Goal: Task Accomplishment & Management: Complete application form

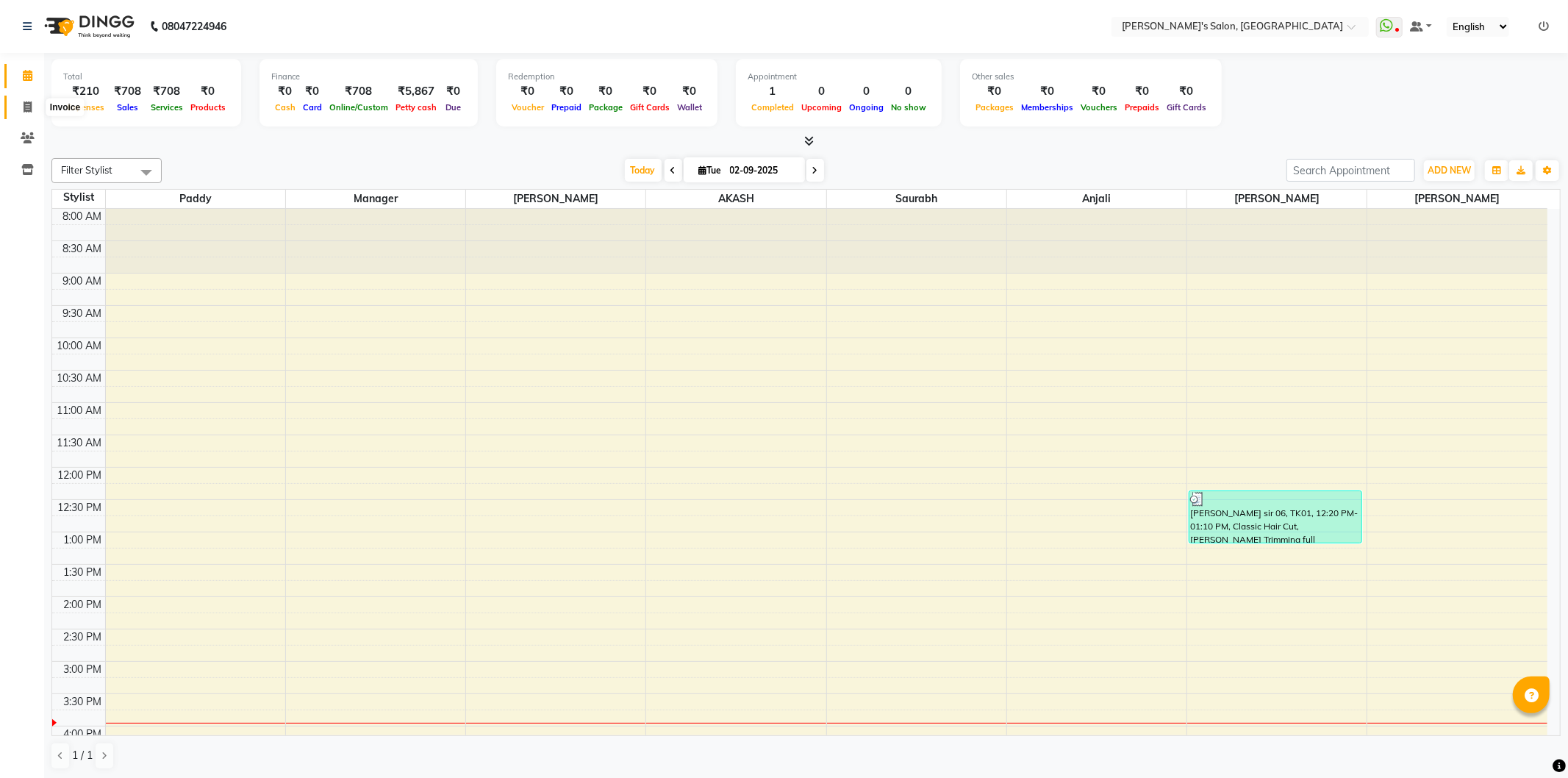
click at [28, 104] on icon at bounding box center [27, 107] width 8 height 11
select select "service"
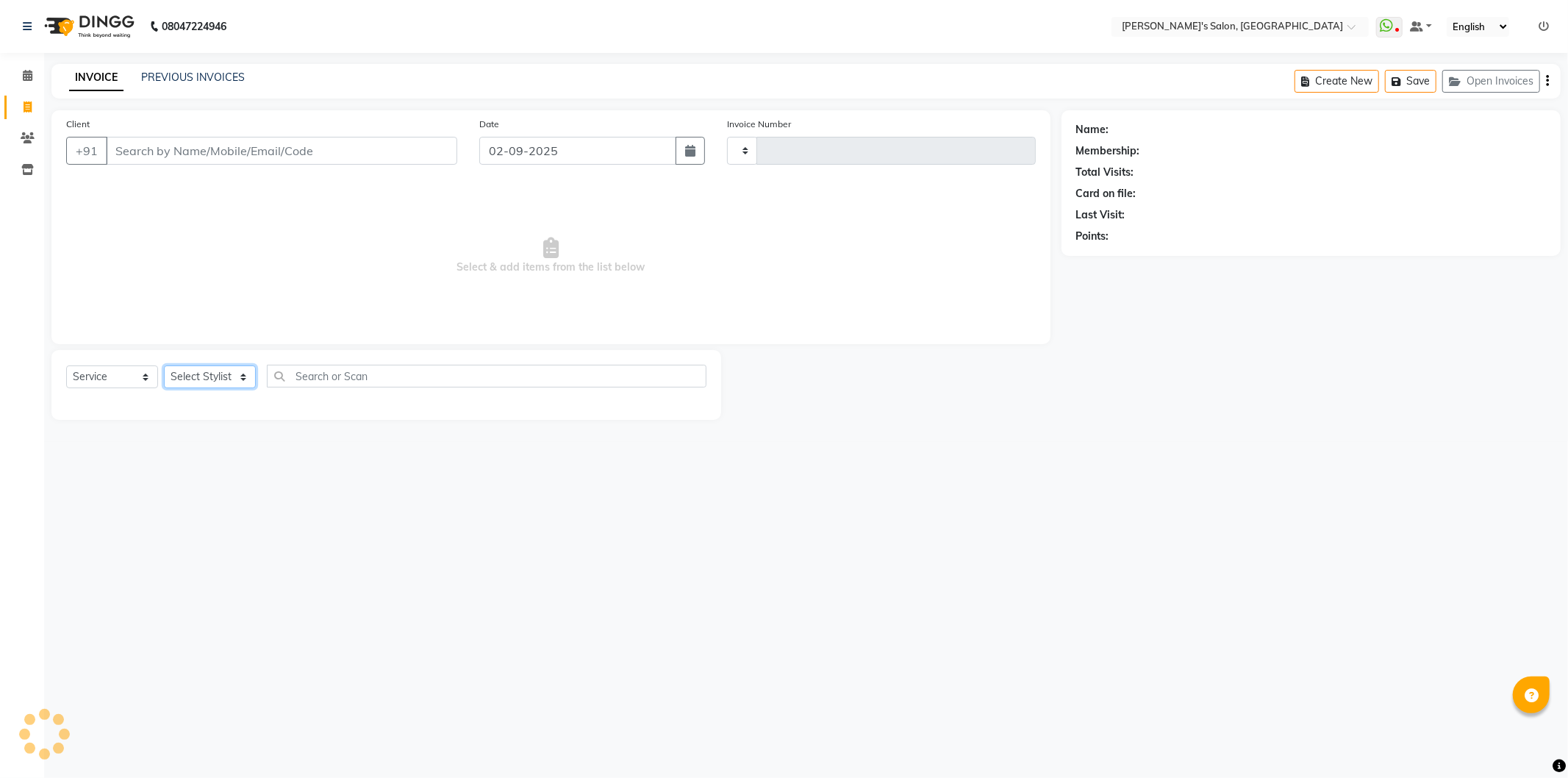
type input "1243"
click at [239, 378] on select "Select Stylist" at bounding box center [209, 376] width 92 height 23
select select "7366"
select select "85546"
click at [164, 366] on select "Select Stylist AKASH ANIL KONDHAMANGALE Anjali Manager [PERSON_NAME] [PERSON_NA…" at bounding box center [212, 376] width 97 height 23
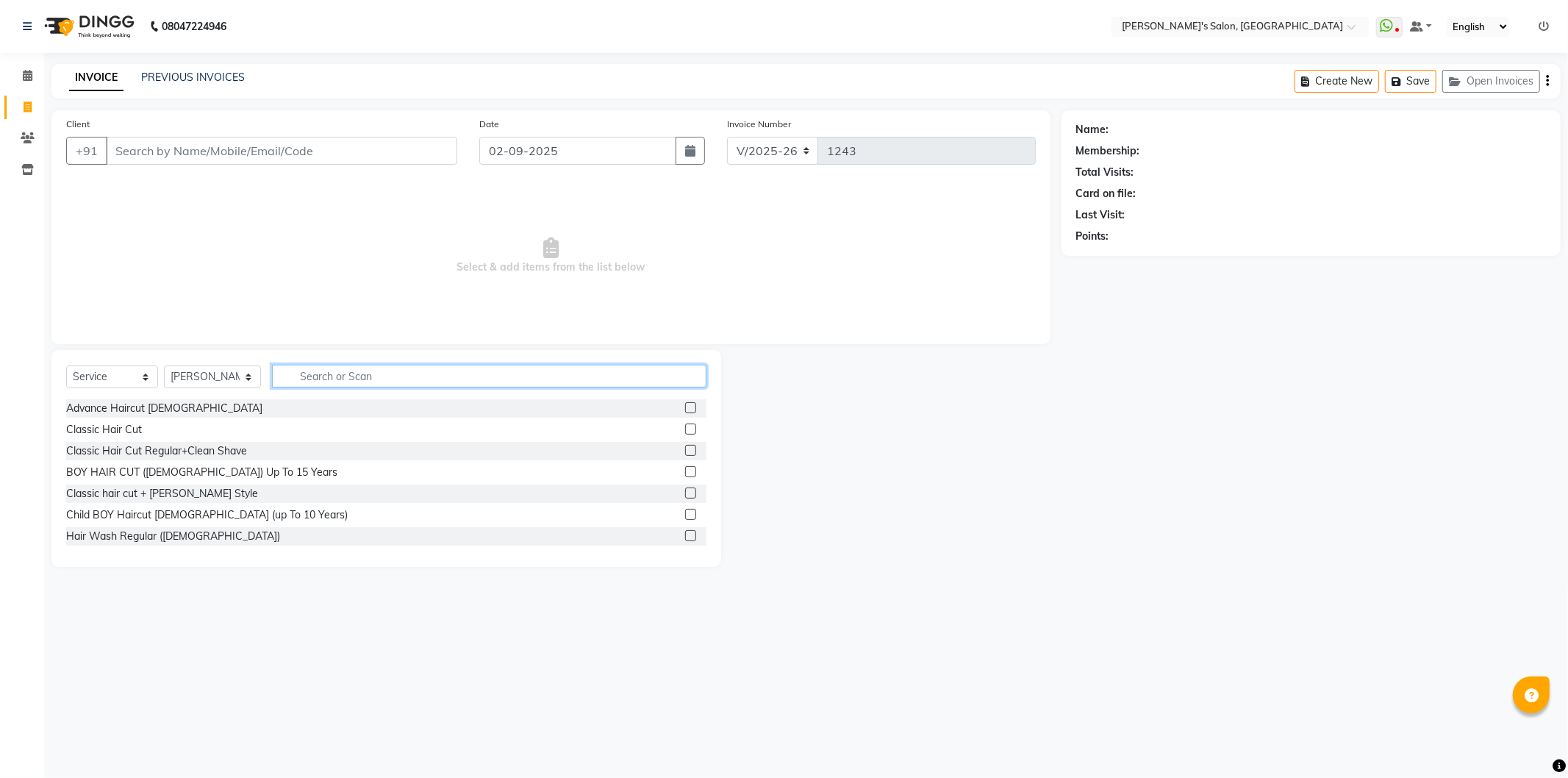
click at [377, 382] on input "text" at bounding box center [490, 376] width 435 height 23
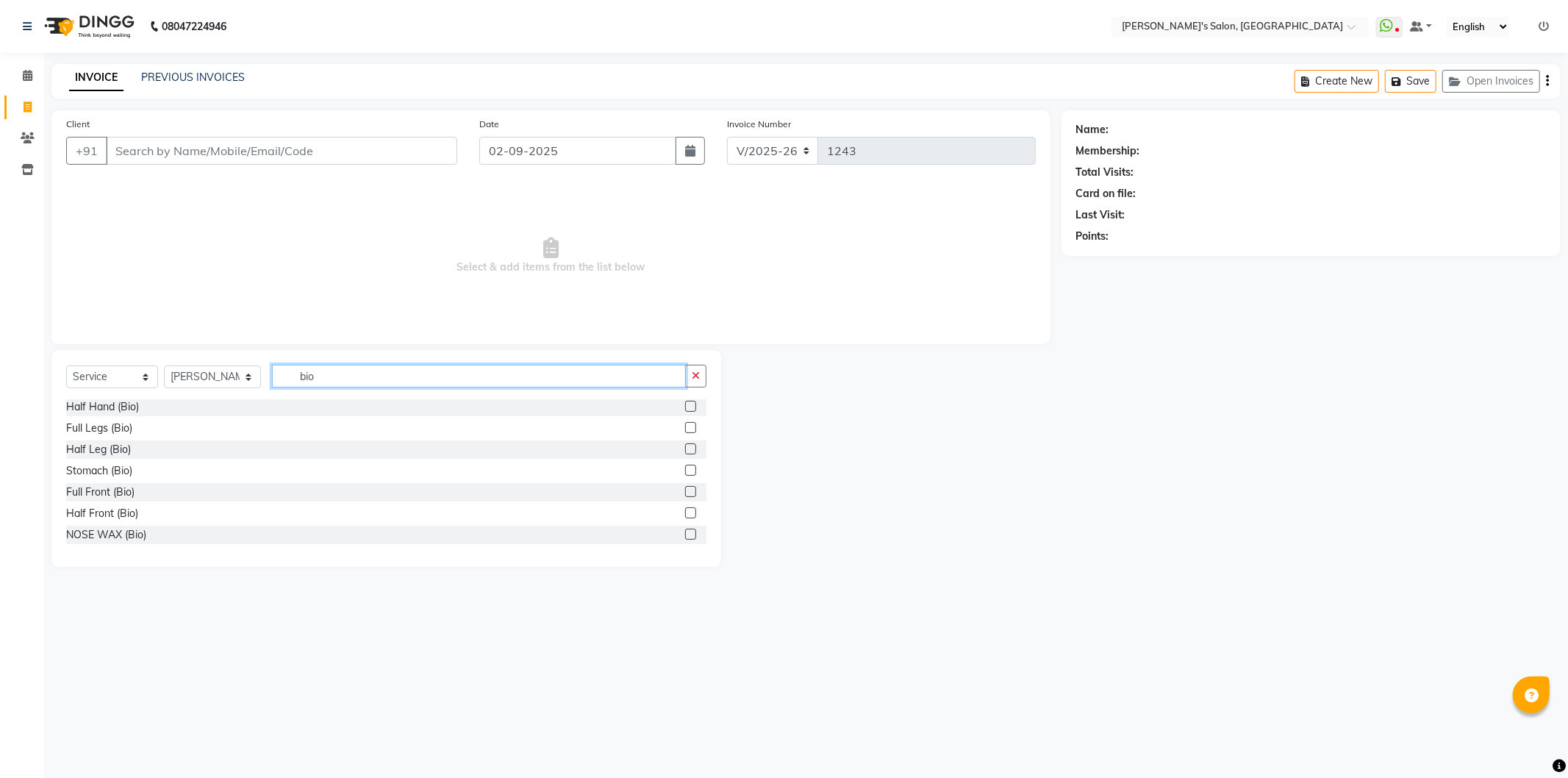
scroll to position [164, 0]
type input "bio"
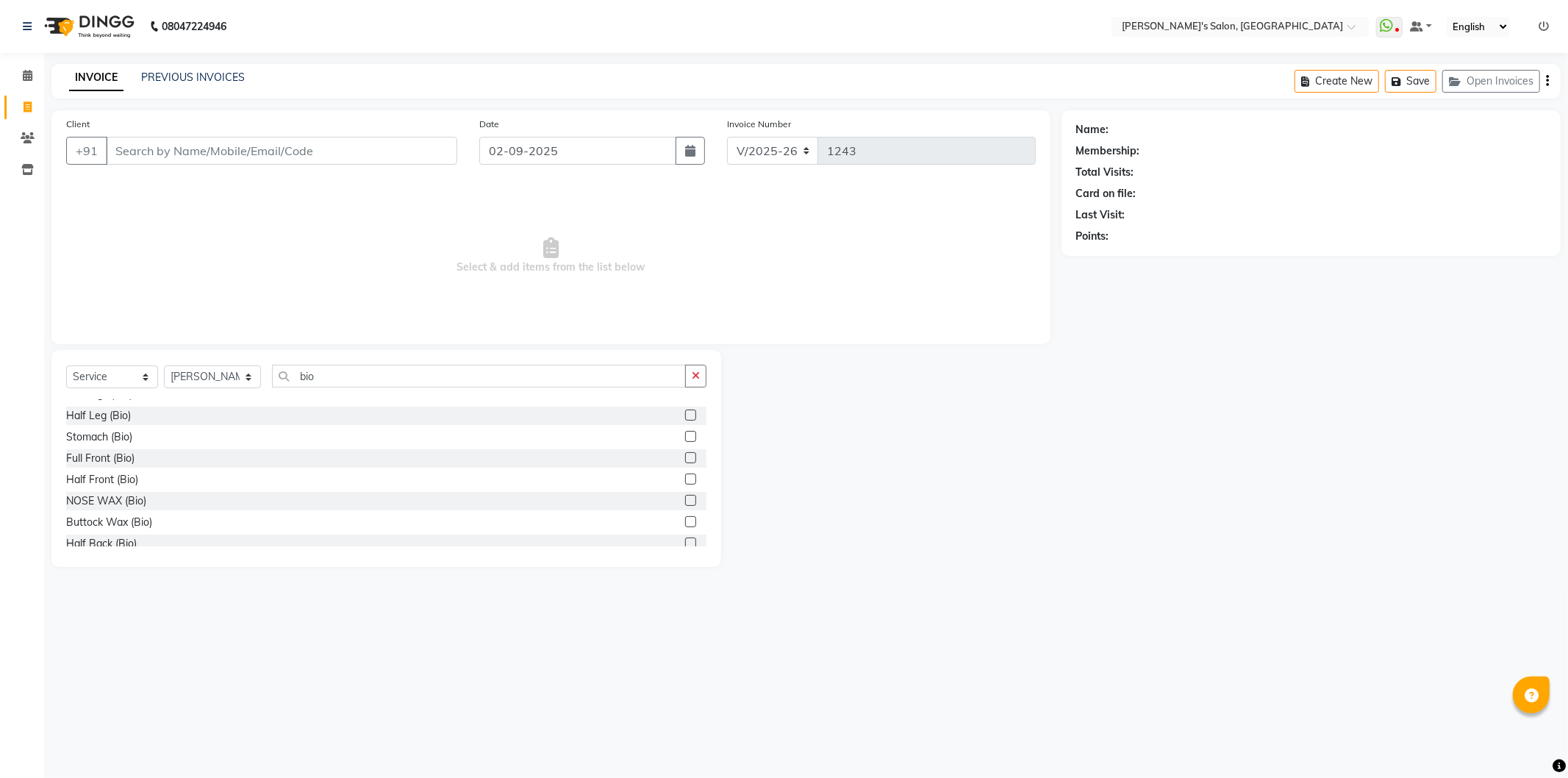
click at [685, 435] on label at bounding box center [691, 437] width 11 height 11
click at [685, 435] on input "checkbox" at bounding box center [690, 437] width 9 height 9
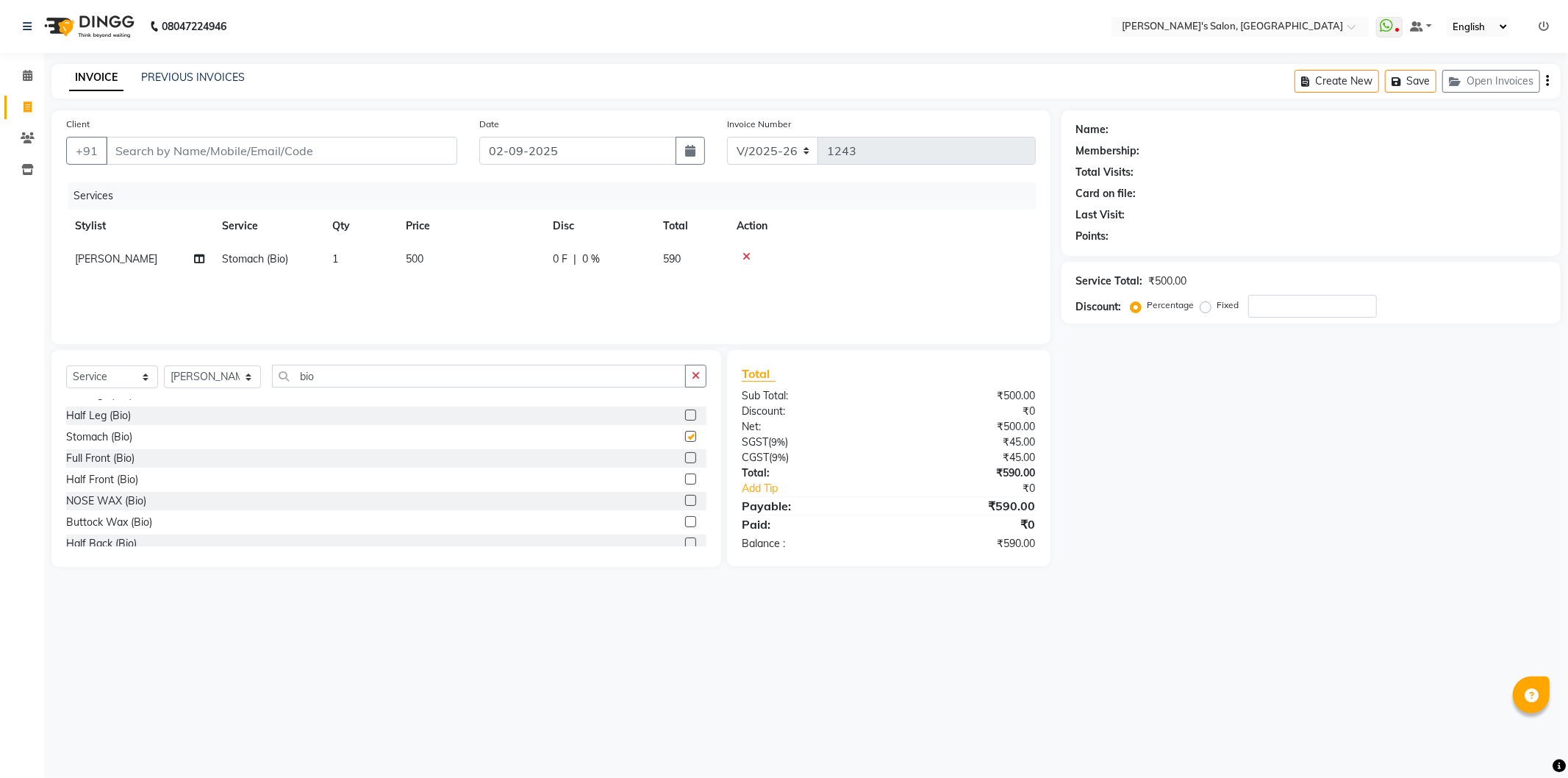
checkbox input "false"
click at [744, 254] on icon at bounding box center [746, 257] width 8 height 10
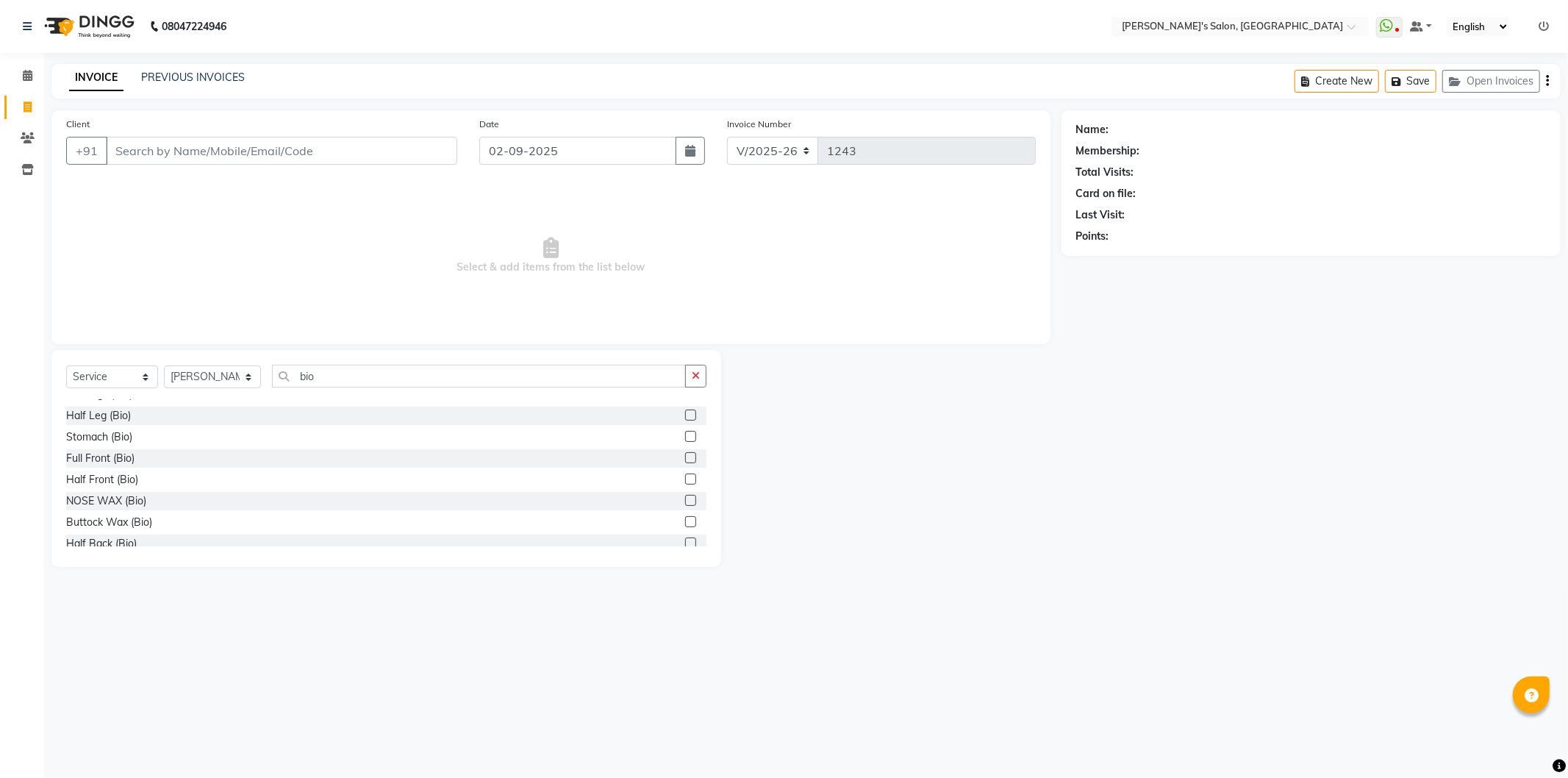
click at [685, 478] on label at bounding box center [691, 479] width 11 height 11
click at [685, 478] on input "checkbox" at bounding box center [690, 480] width 9 height 9
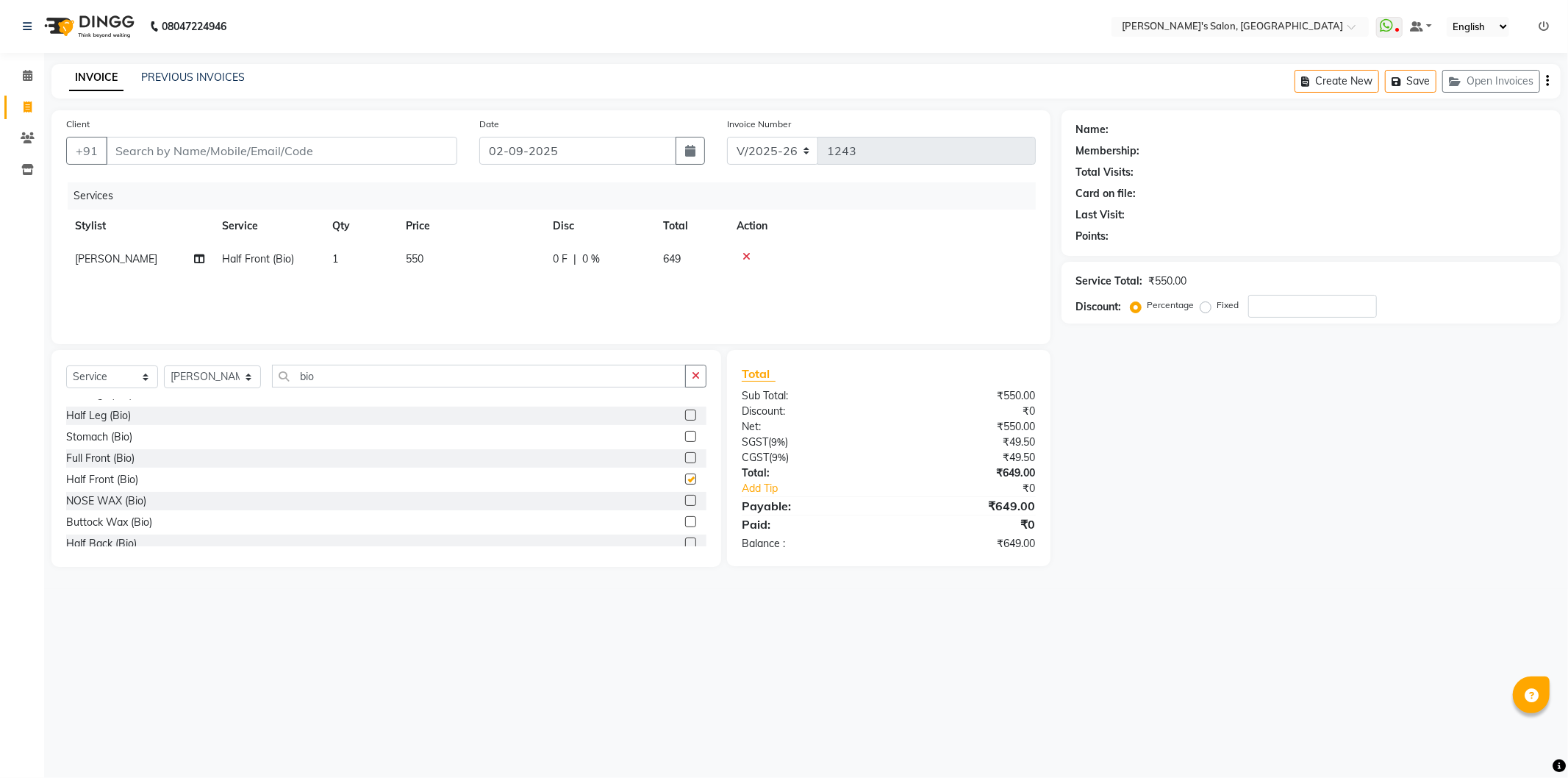
checkbox input "false"
click at [685, 474] on label at bounding box center [691, 476] width 11 height 11
click at [685, 474] on input "checkbox" at bounding box center [690, 476] width 9 height 9
checkbox input "false"
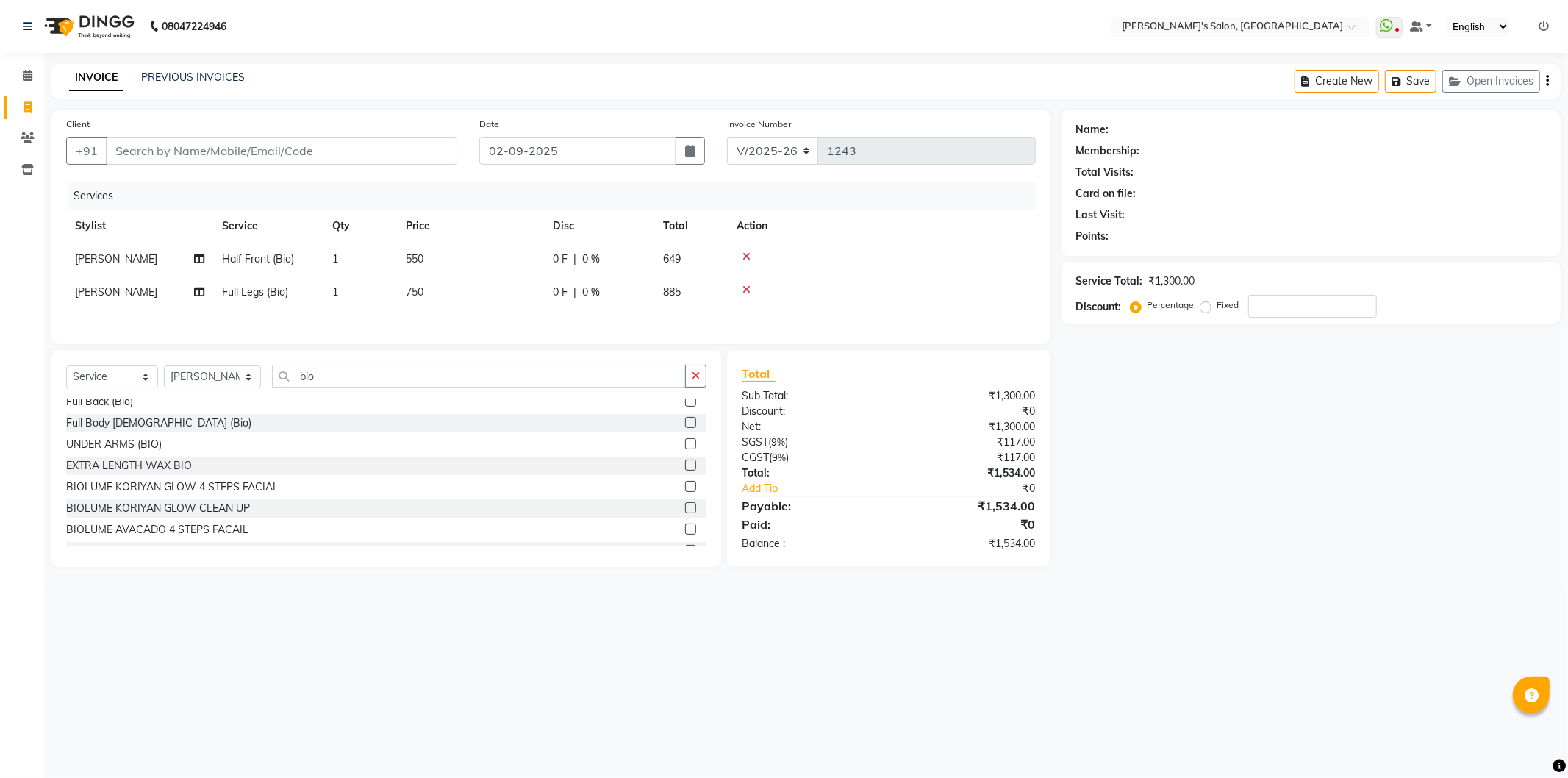
scroll to position [244, 0]
click at [685, 488] on label at bounding box center [691, 482] width 11 height 11
click at [685, 488] on input "checkbox" at bounding box center [690, 483] width 9 height 9
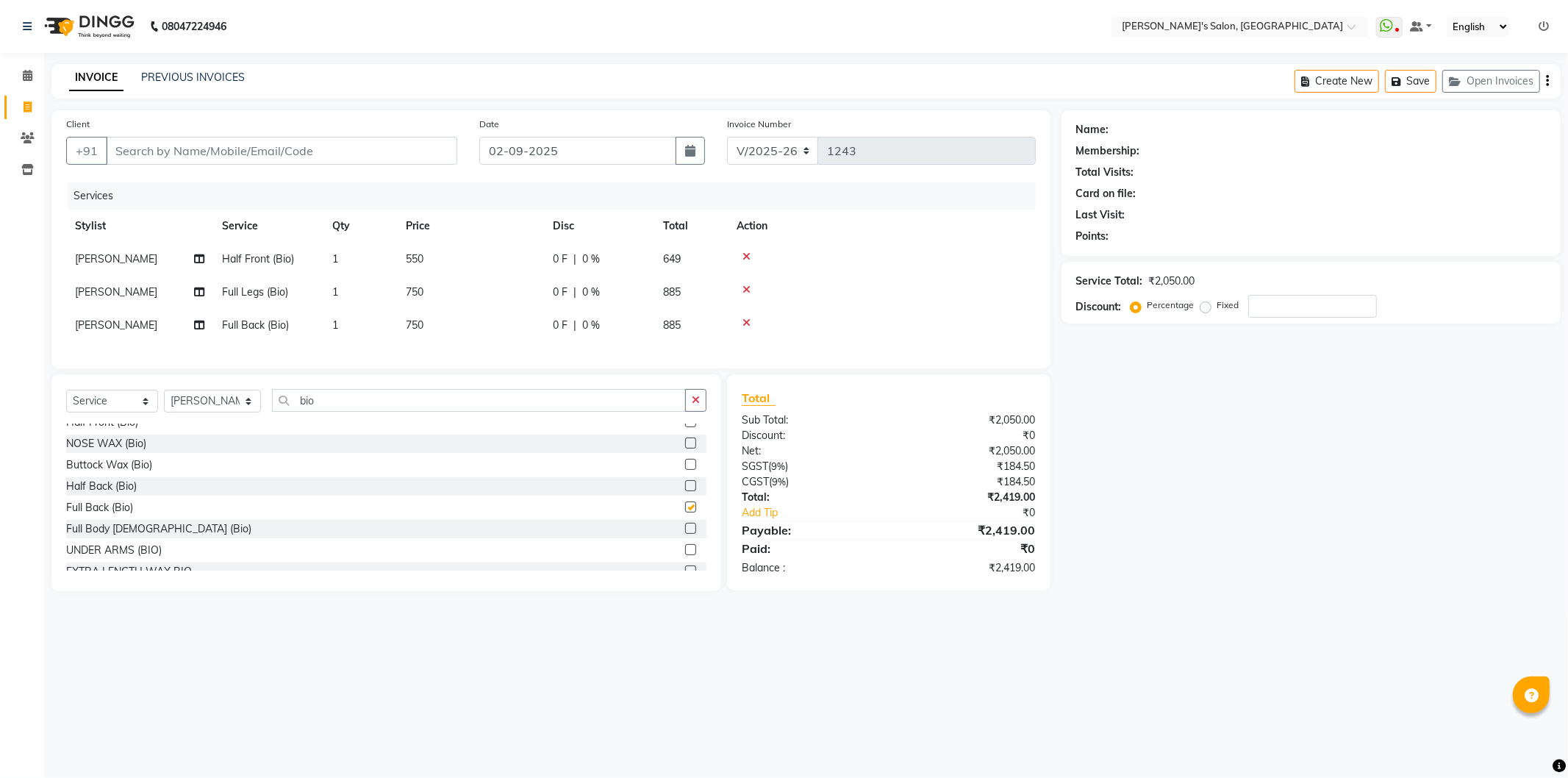
checkbox input "false"
click at [327, 410] on input "bio" at bounding box center [479, 400] width 414 height 23
type input "b"
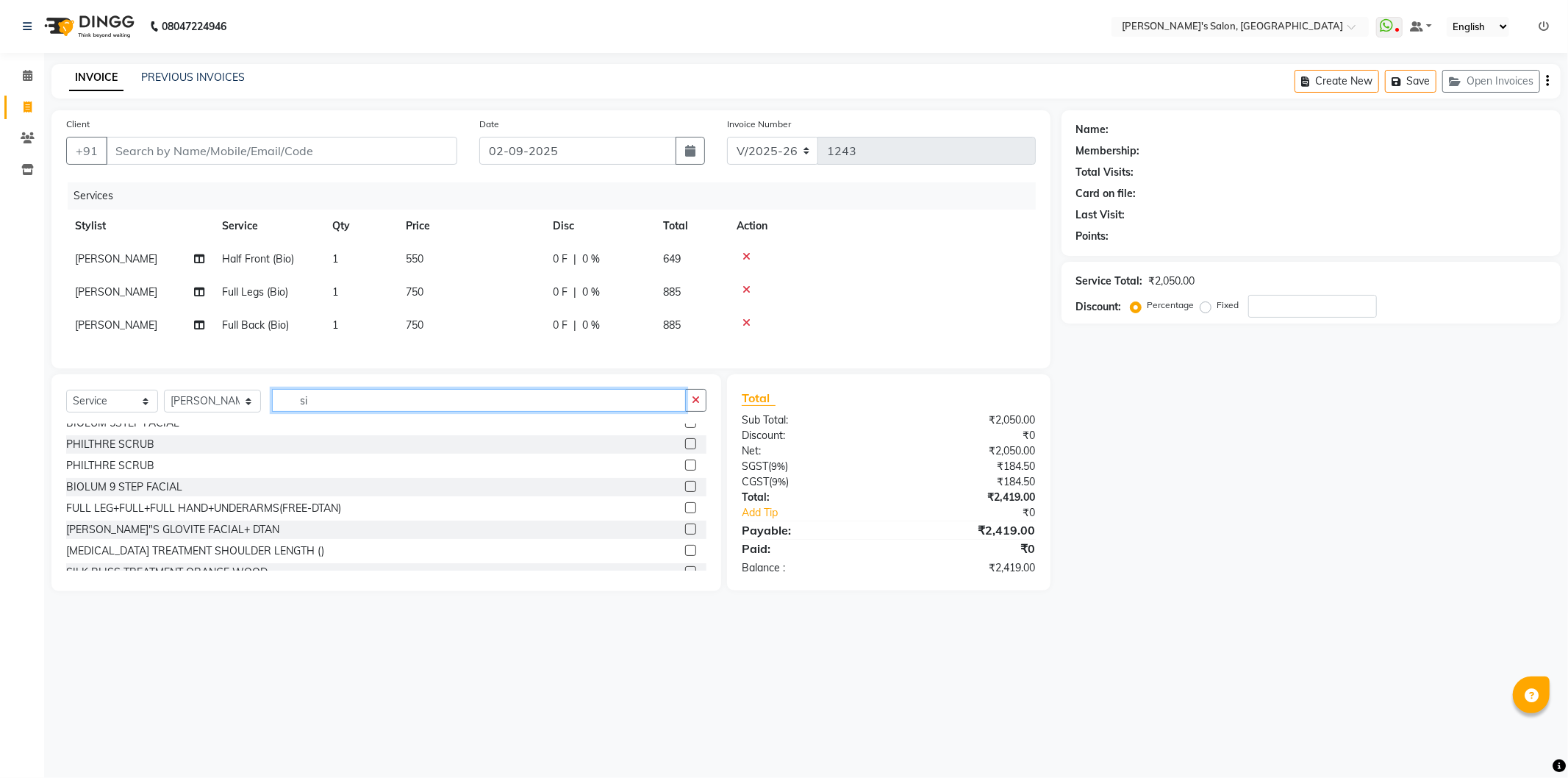
scroll to position [0, 0]
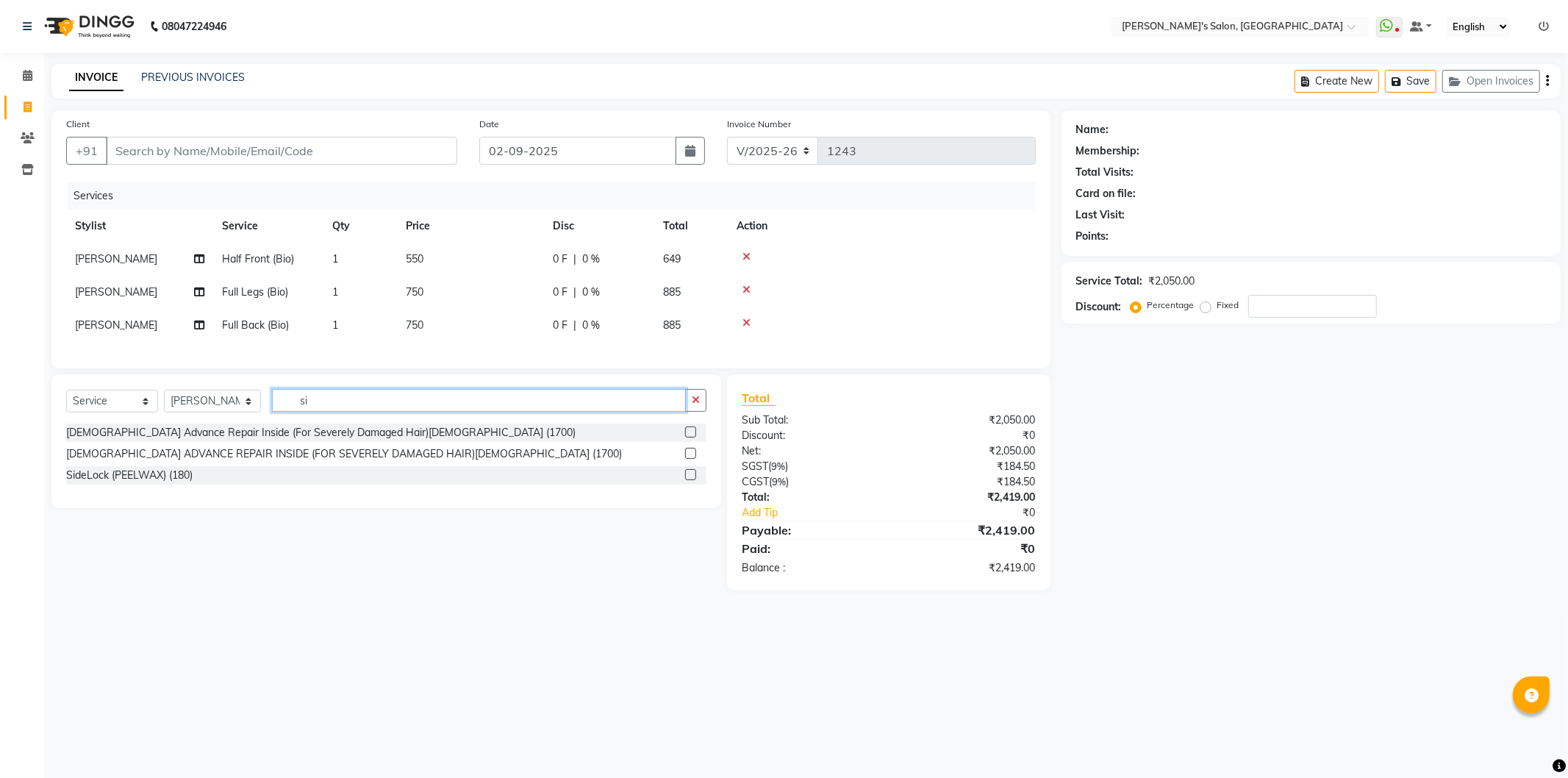
type input "s"
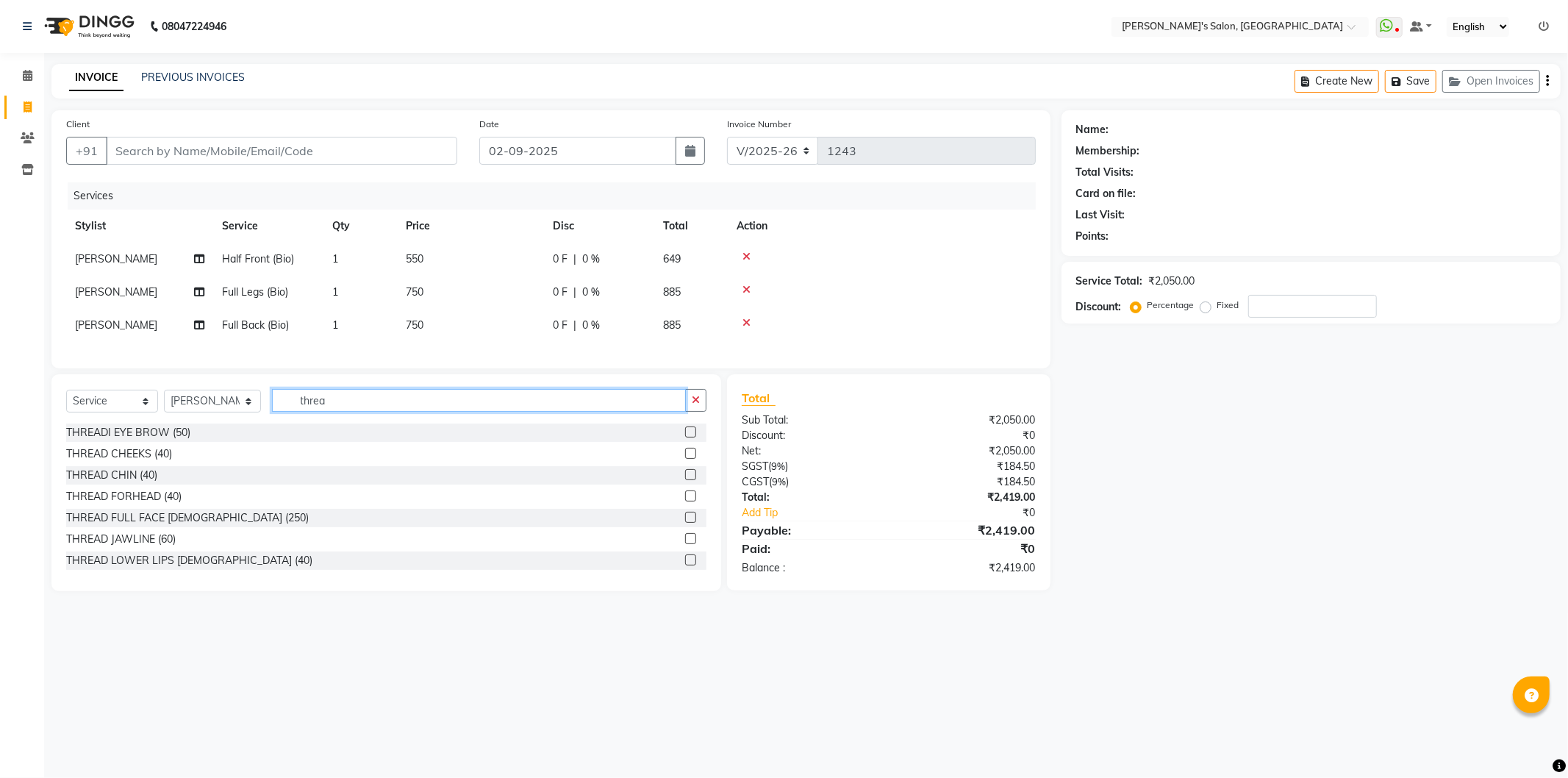
type input "threa"
click at [685, 502] on label at bounding box center [691, 496] width 11 height 11
click at [685, 502] on input "checkbox" at bounding box center [690, 496] width 9 height 9
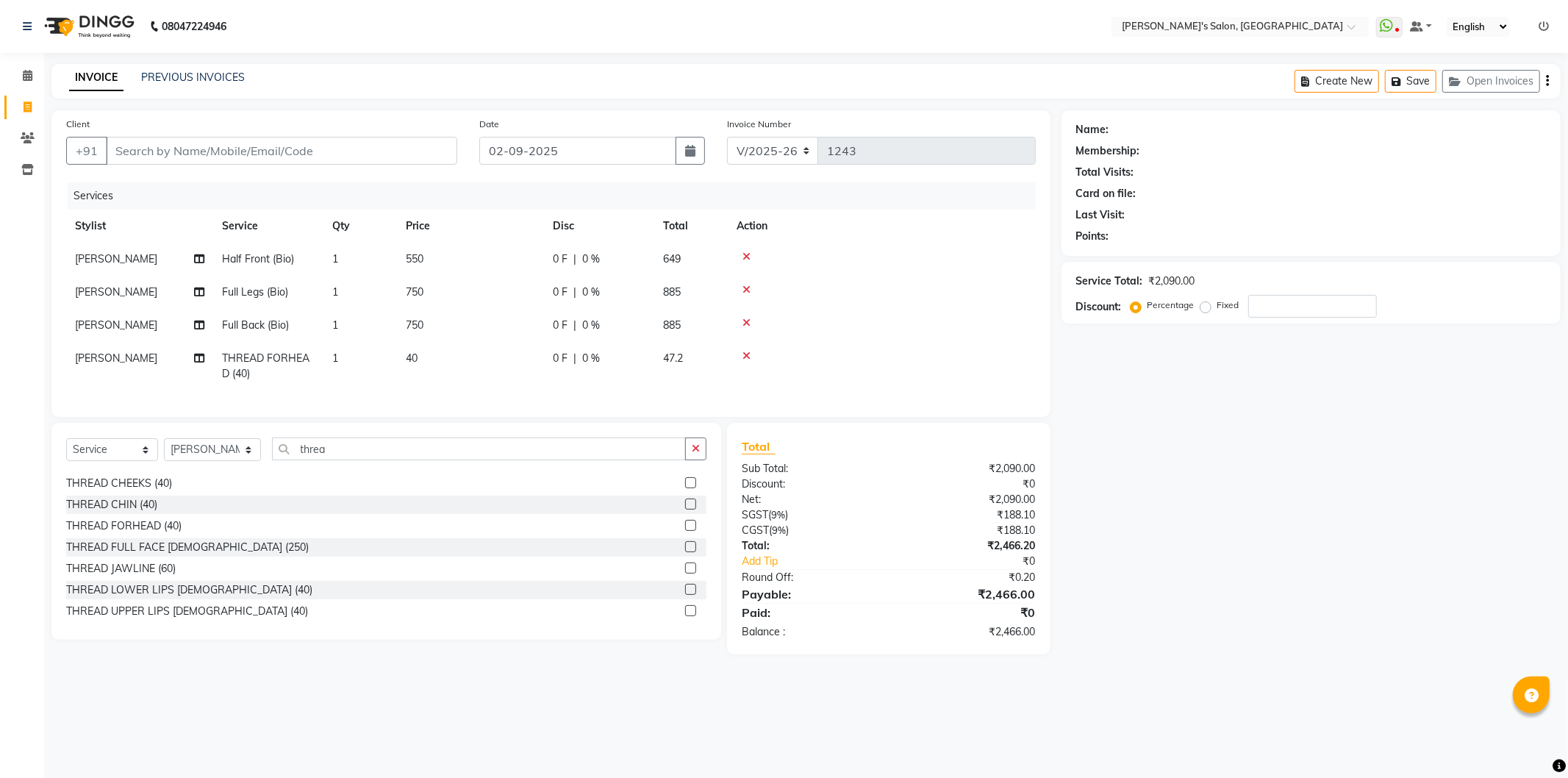
scroll to position [23, 0]
click at [750, 354] on icon at bounding box center [746, 355] width 8 height 10
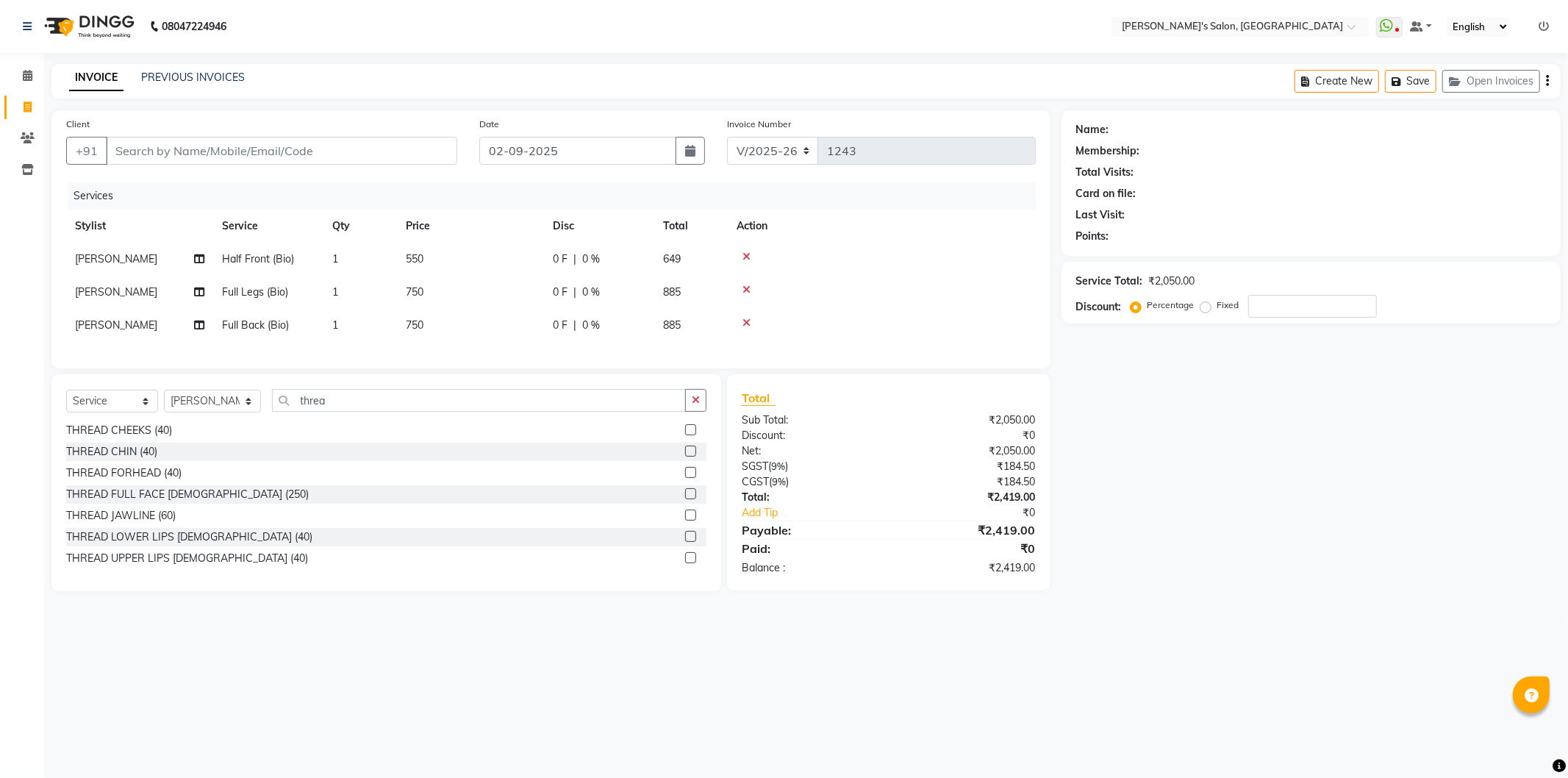
click at [685, 478] on label at bounding box center [691, 472] width 11 height 11
click at [685, 478] on input "checkbox" at bounding box center [690, 473] width 9 height 9
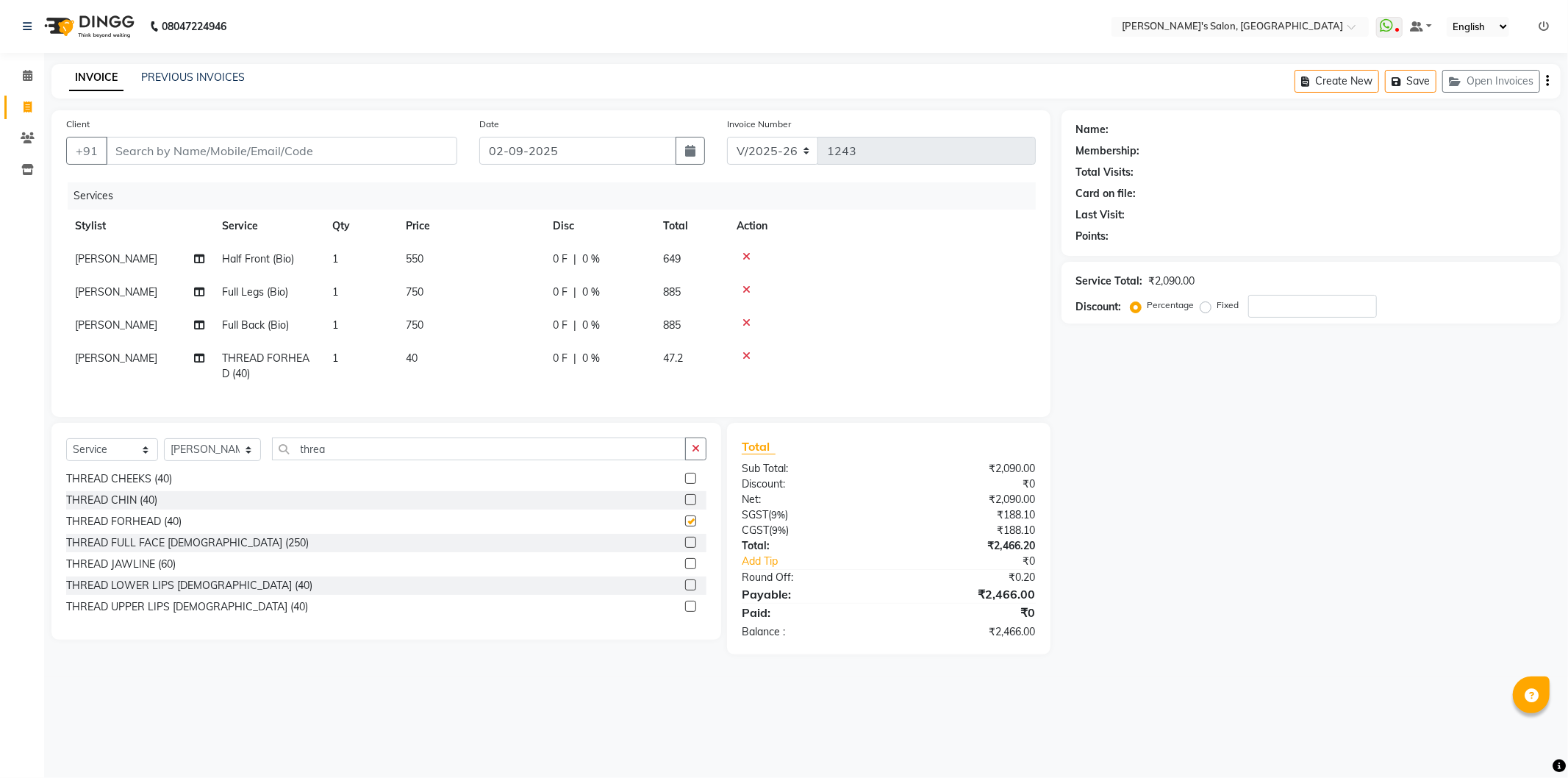
checkbox input "false"
click at [685, 612] on label at bounding box center [691, 606] width 11 height 11
click at [685, 612] on input "checkbox" at bounding box center [690, 607] width 9 height 9
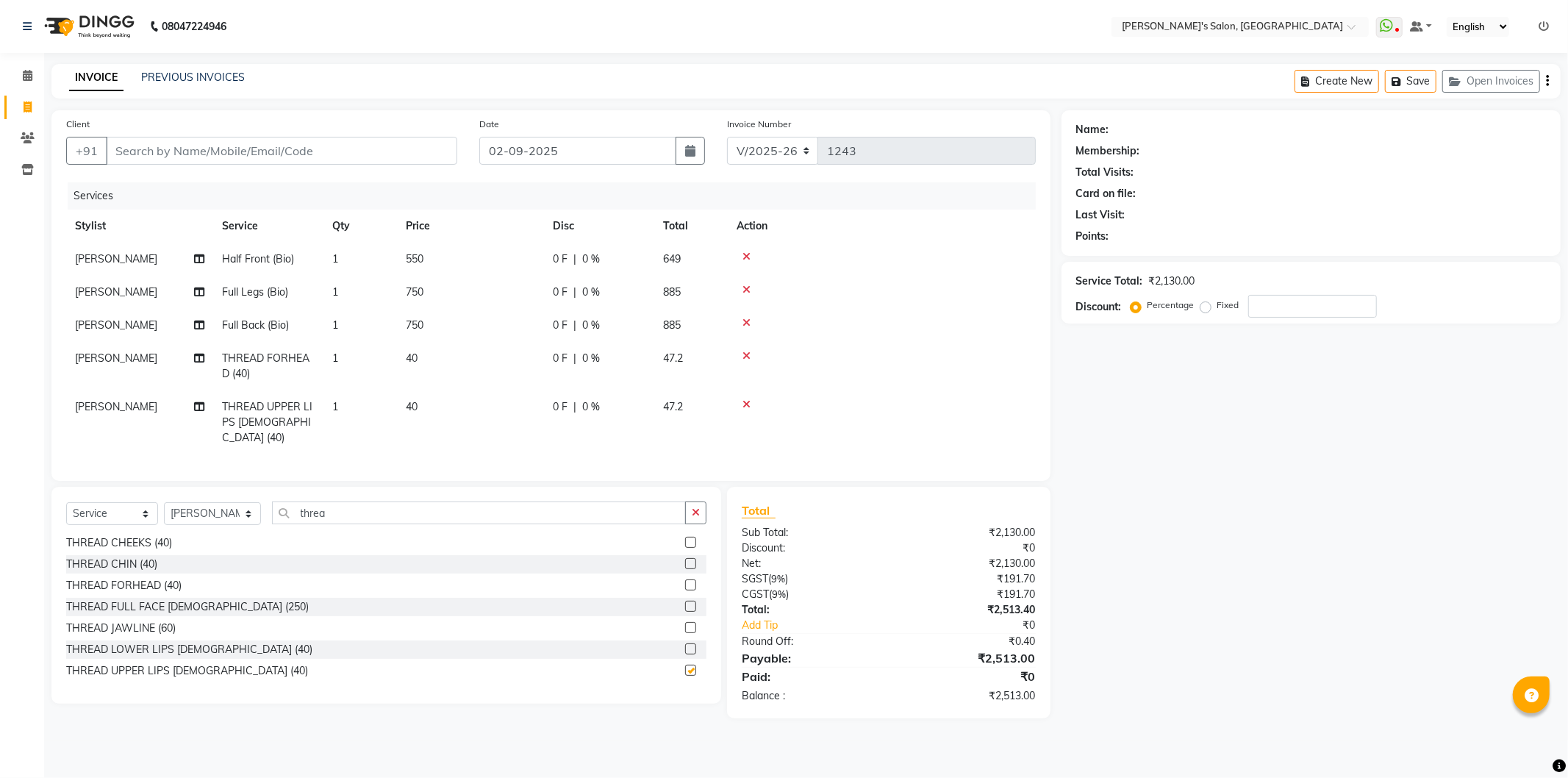
checkbox input "false"
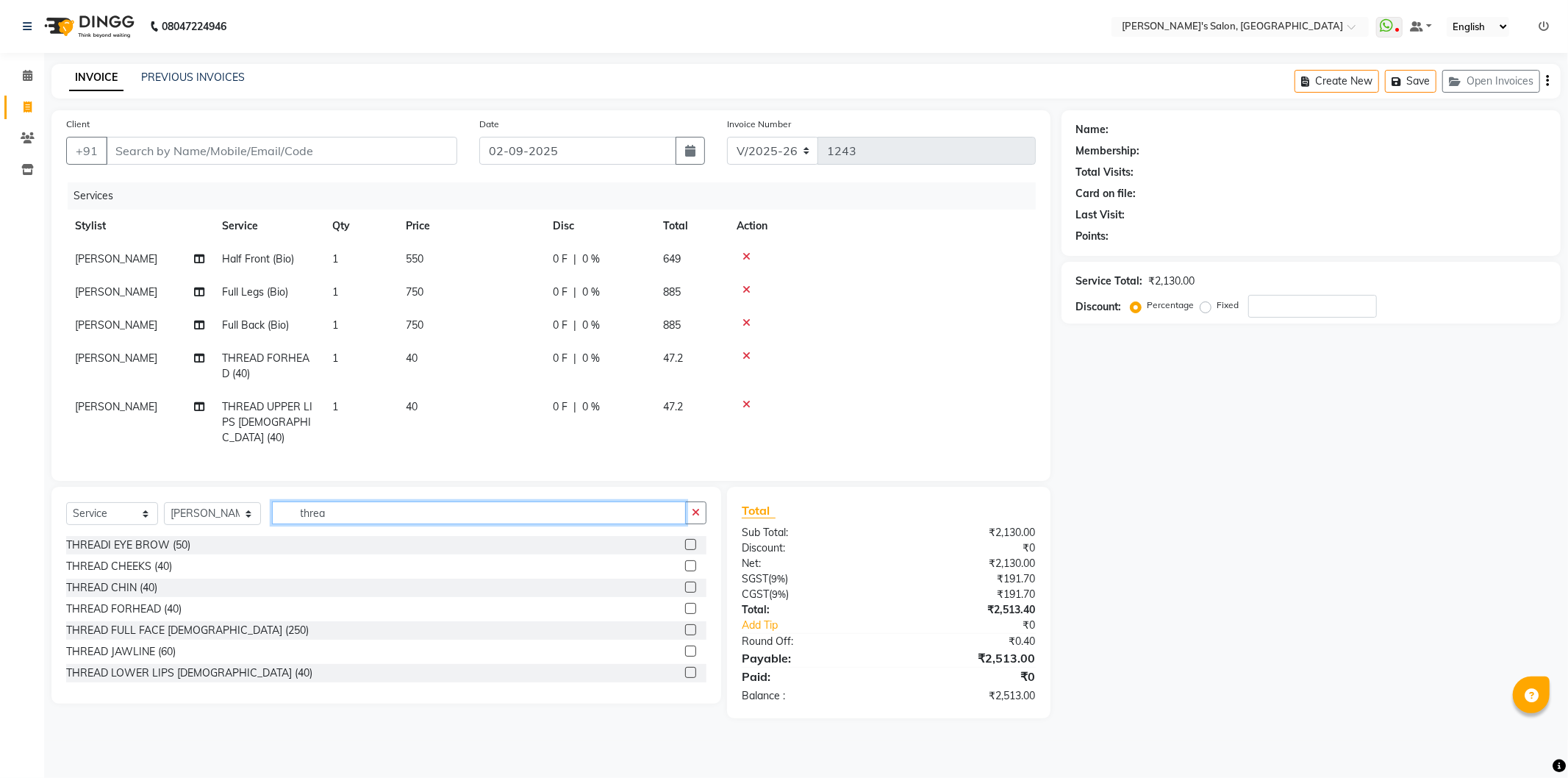
click at [372, 517] on input "threa" at bounding box center [479, 513] width 414 height 23
type input "t"
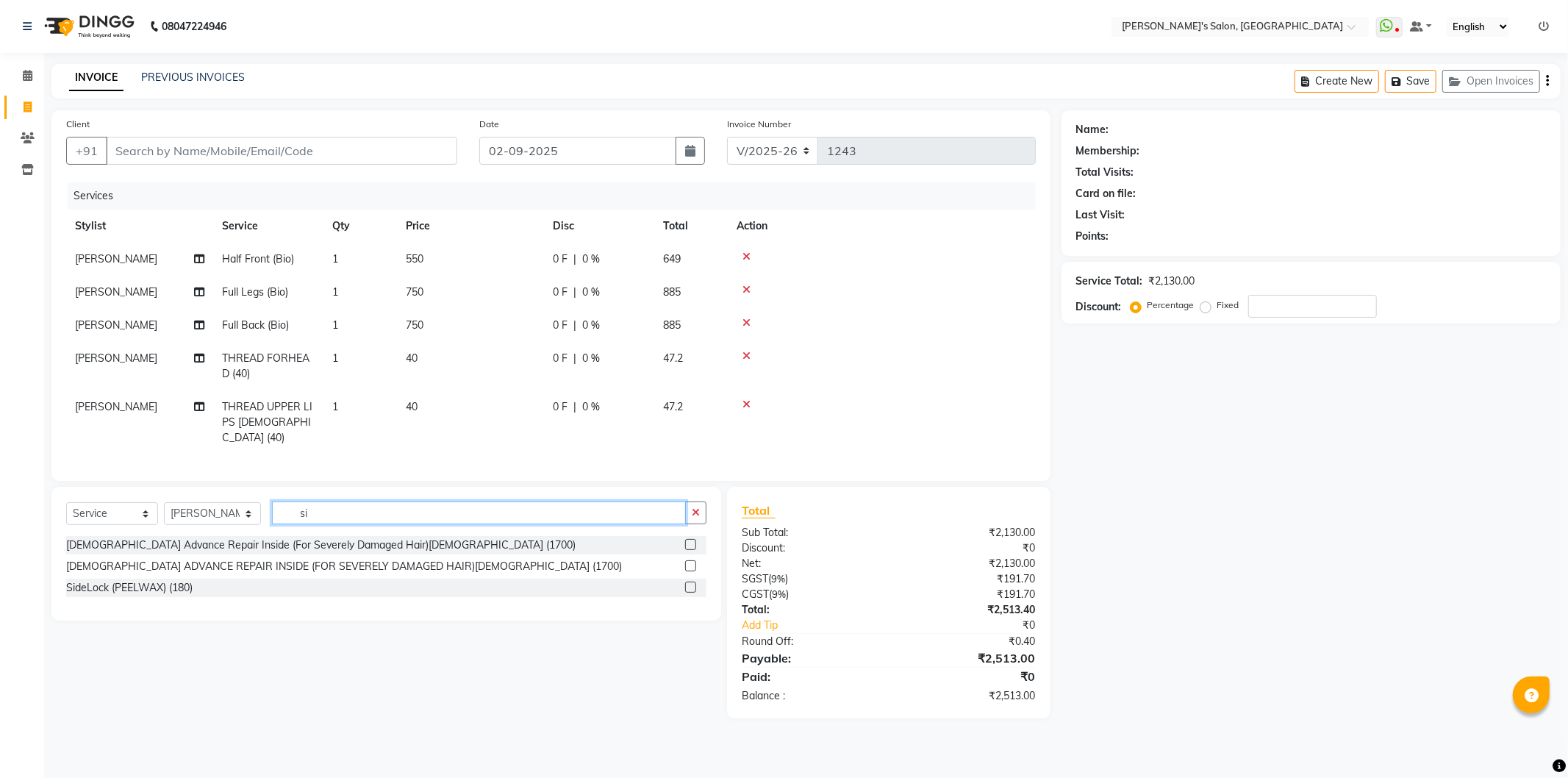
type input "s"
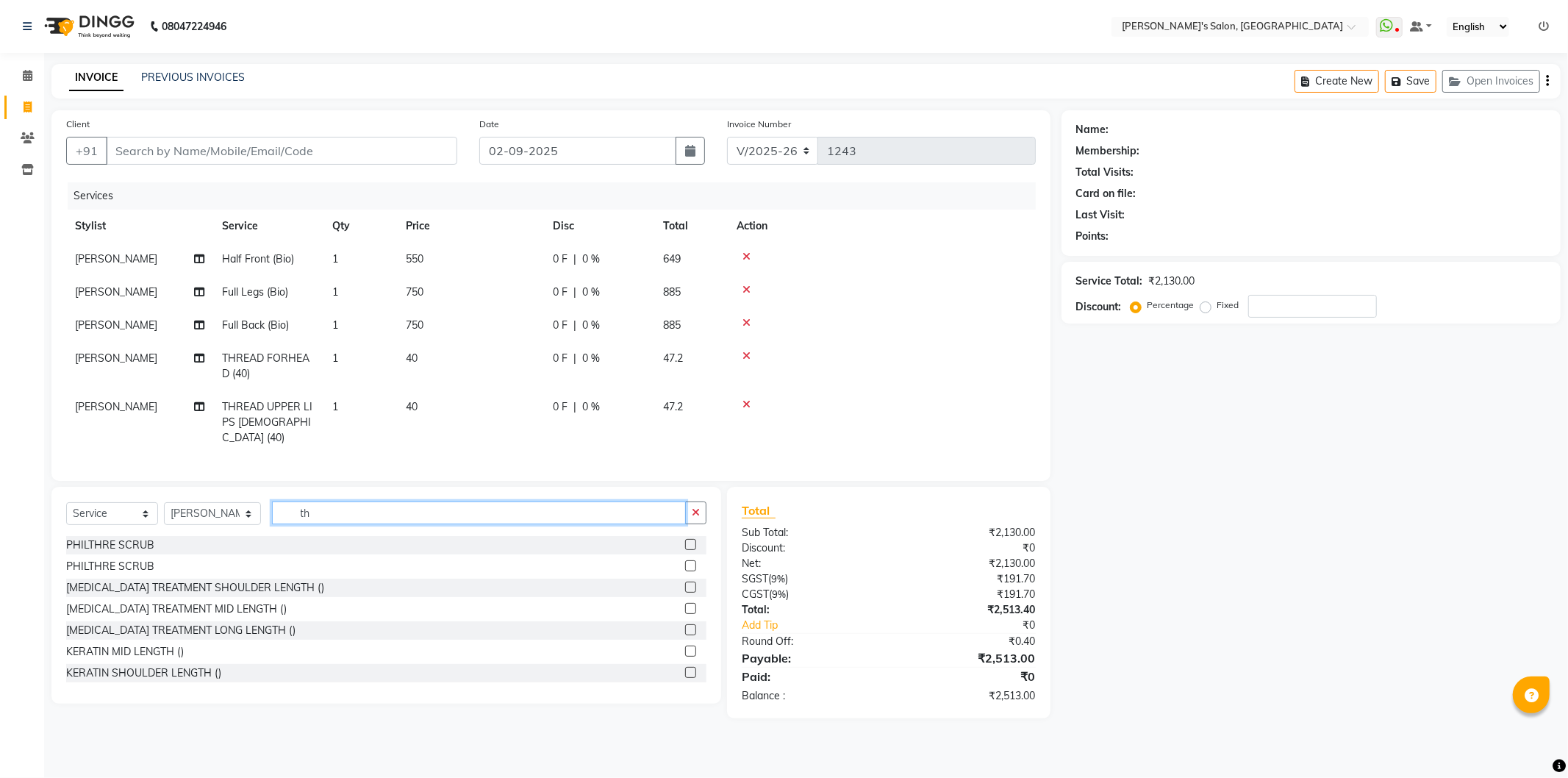
type input "t"
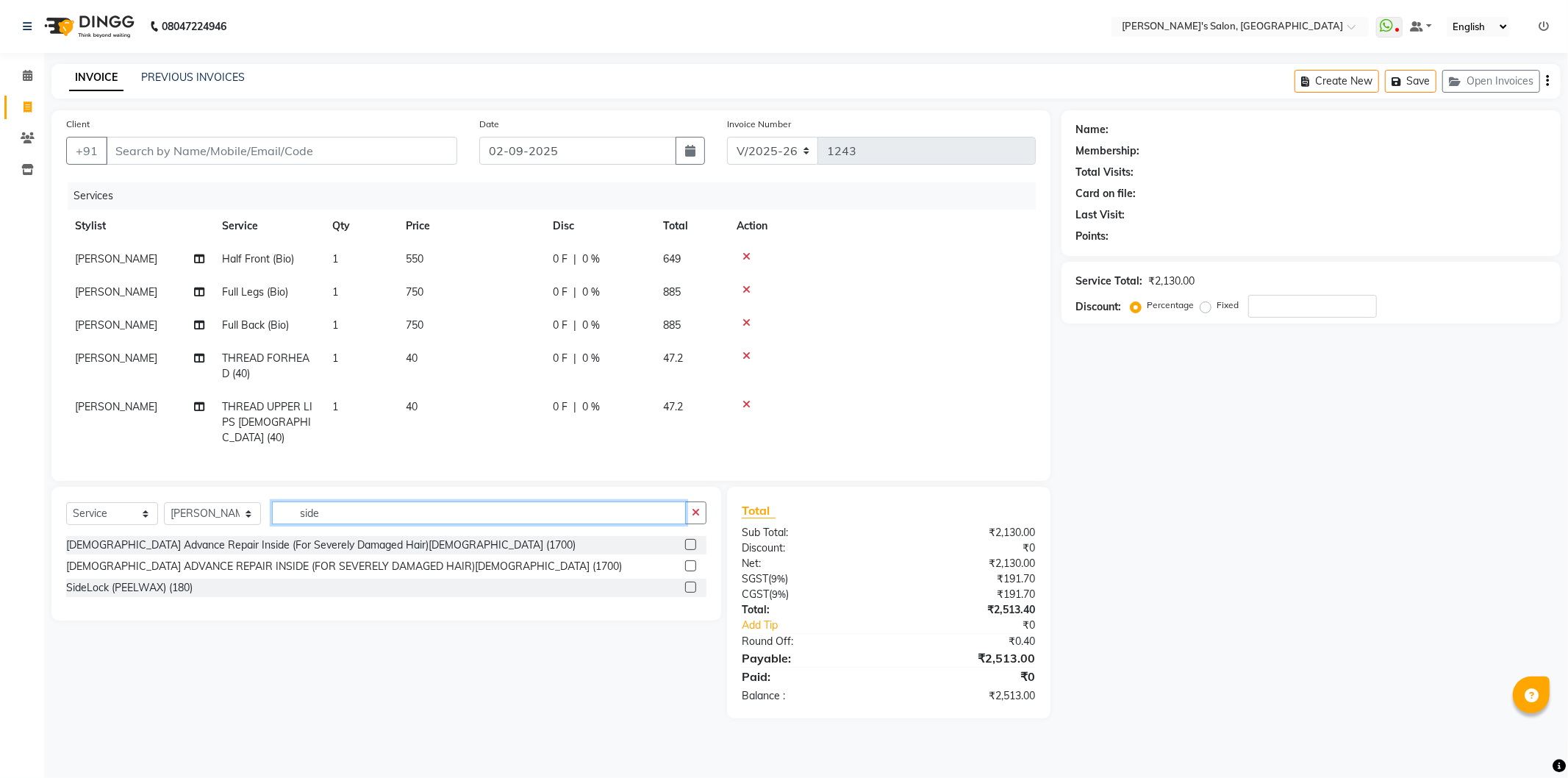
type input "side"
click at [690, 582] on label at bounding box center [691, 587] width 11 height 11
click at [690, 583] on input "checkbox" at bounding box center [690, 587] width 9 height 9
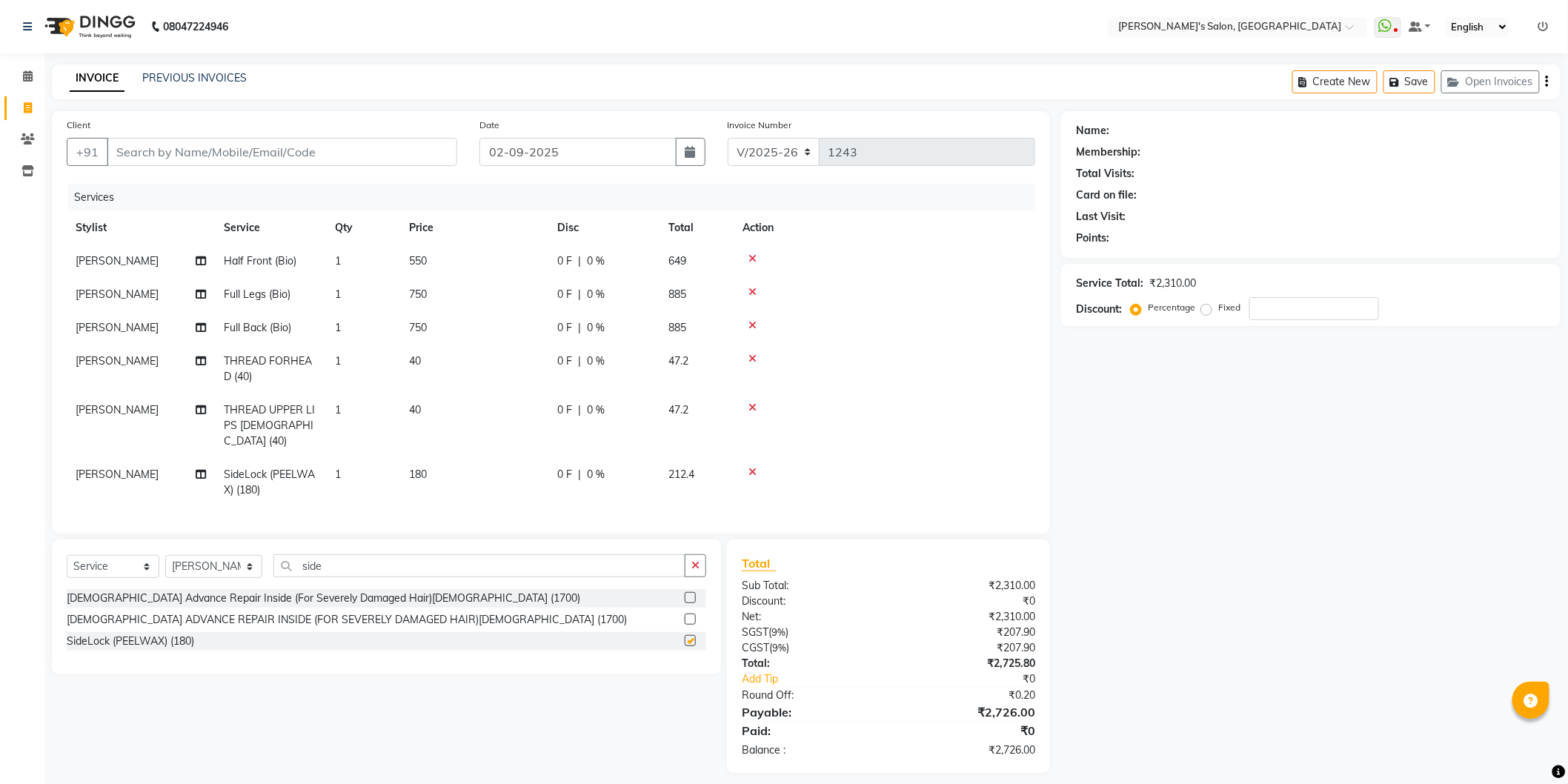
checkbox input "false"
click at [433, 458] on td "180" at bounding box center [474, 482] width 148 height 49
select select "85546"
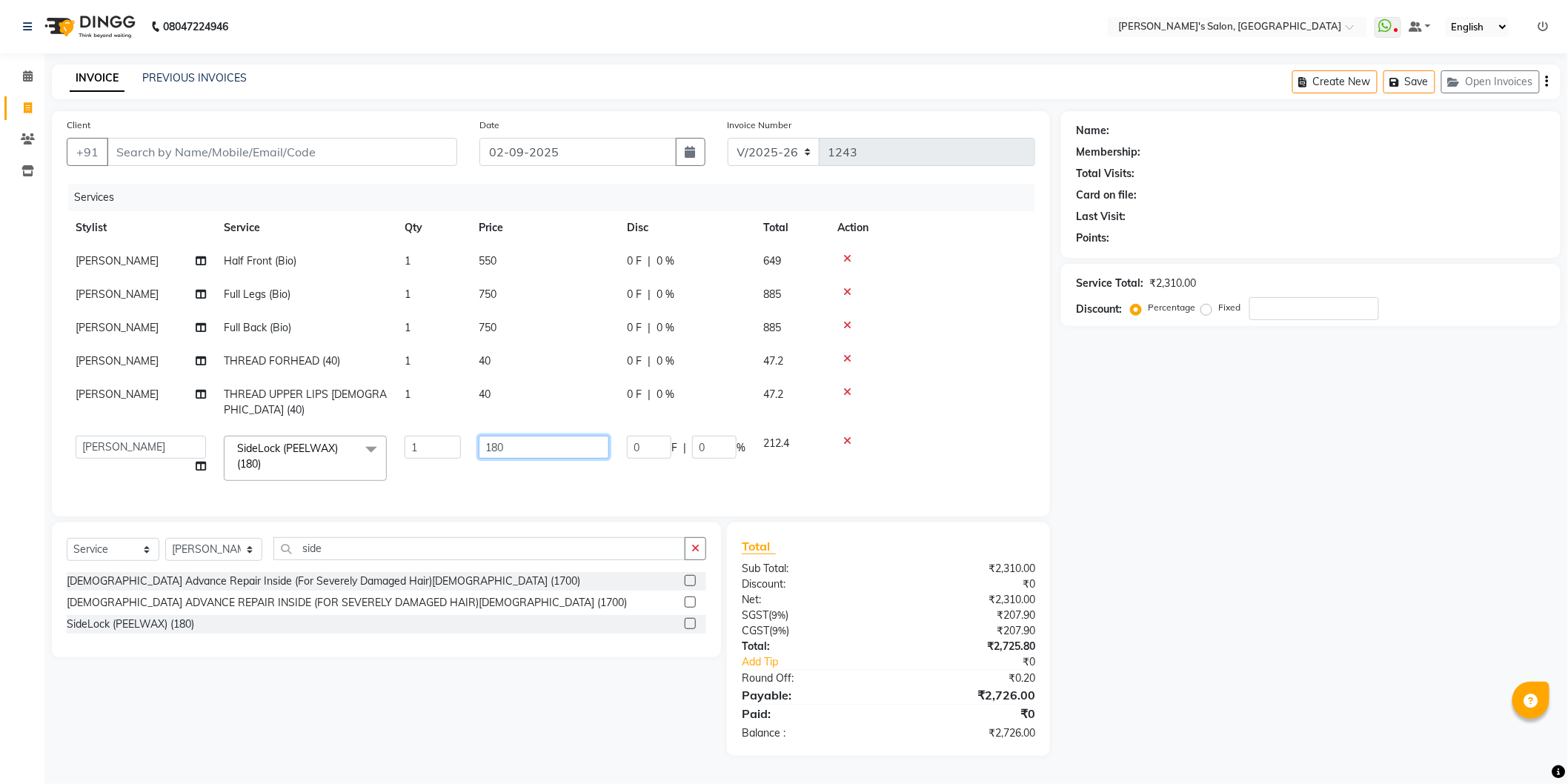
click at [560, 442] on input "180" at bounding box center [543, 447] width 130 height 23
type input "1"
type input "100"
click at [1298, 601] on div "Name: Membership: Total Visits: Card on file: Last Visit: Points: Service Total…" at bounding box center [1316, 434] width 510 height 644
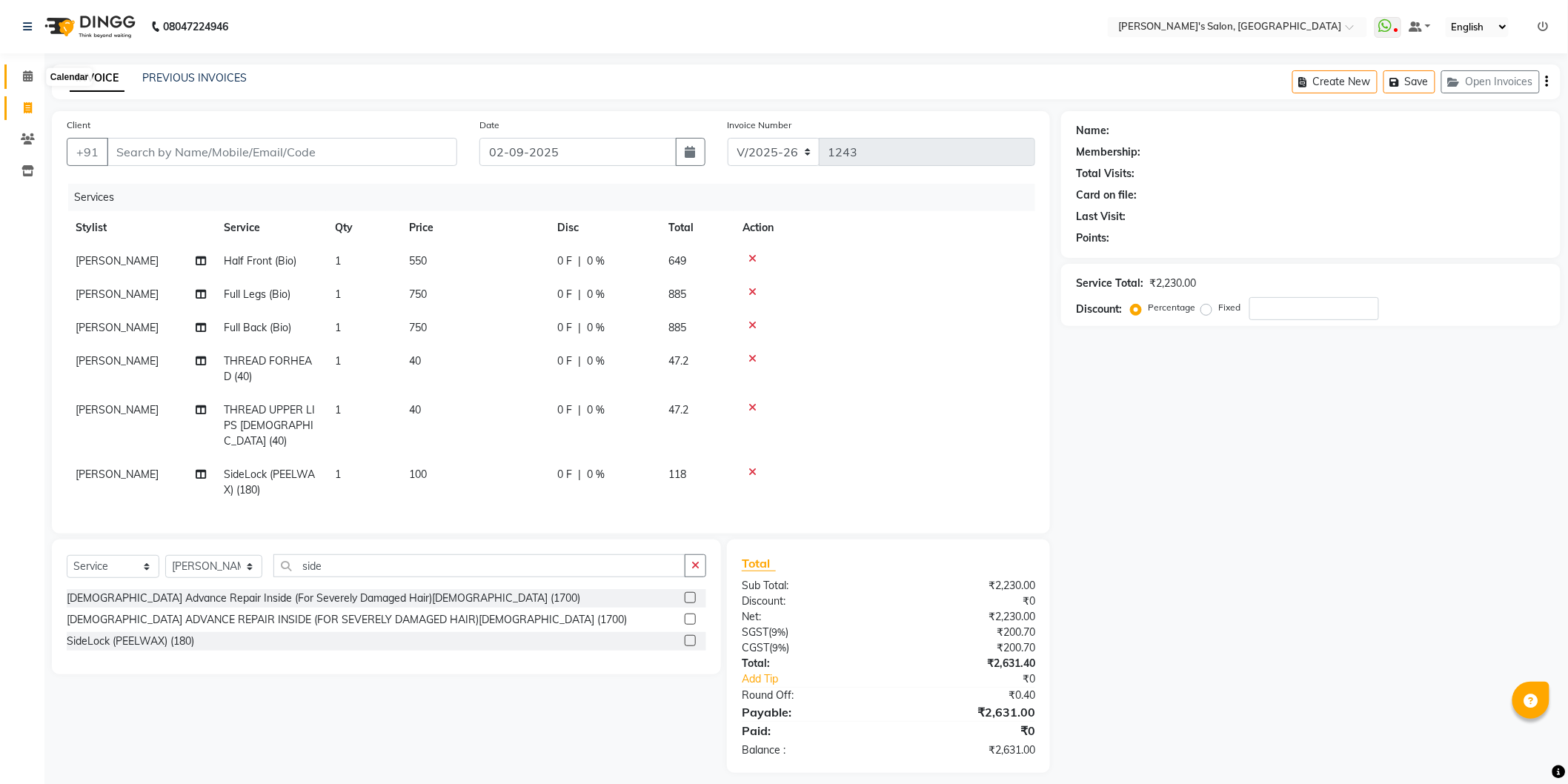
click at [23, 69] on span at bounding box center [28, 77] width 26 height 17
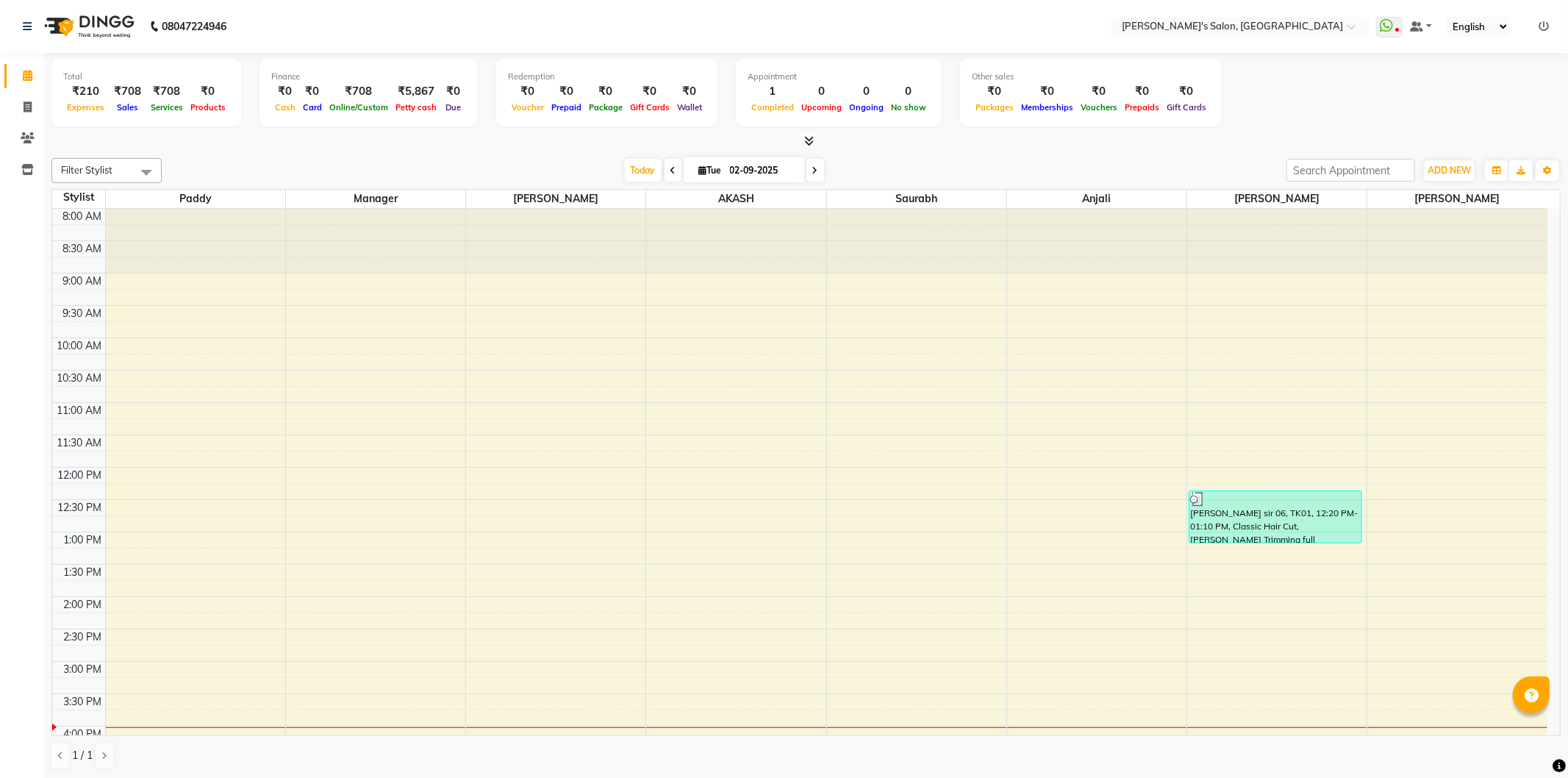
click at [1551, 20] on ul "WhatsApp Status ✕ Status: Disconnected Most Recent Message: [DATE] 07:43 PM Rec…" at bounding box center [1467, 26] width 180 height 20
click at [1538, 28] on ul "WhatsApp Status ✕ Status: Disconnected Most Recent Message: [DATE] 07:43 PM Rec…" at bounding box center [1467, 26] width 180 height 20
click at [1542, 26] on icon at bounding box center [1544, 26] width 10 height 10
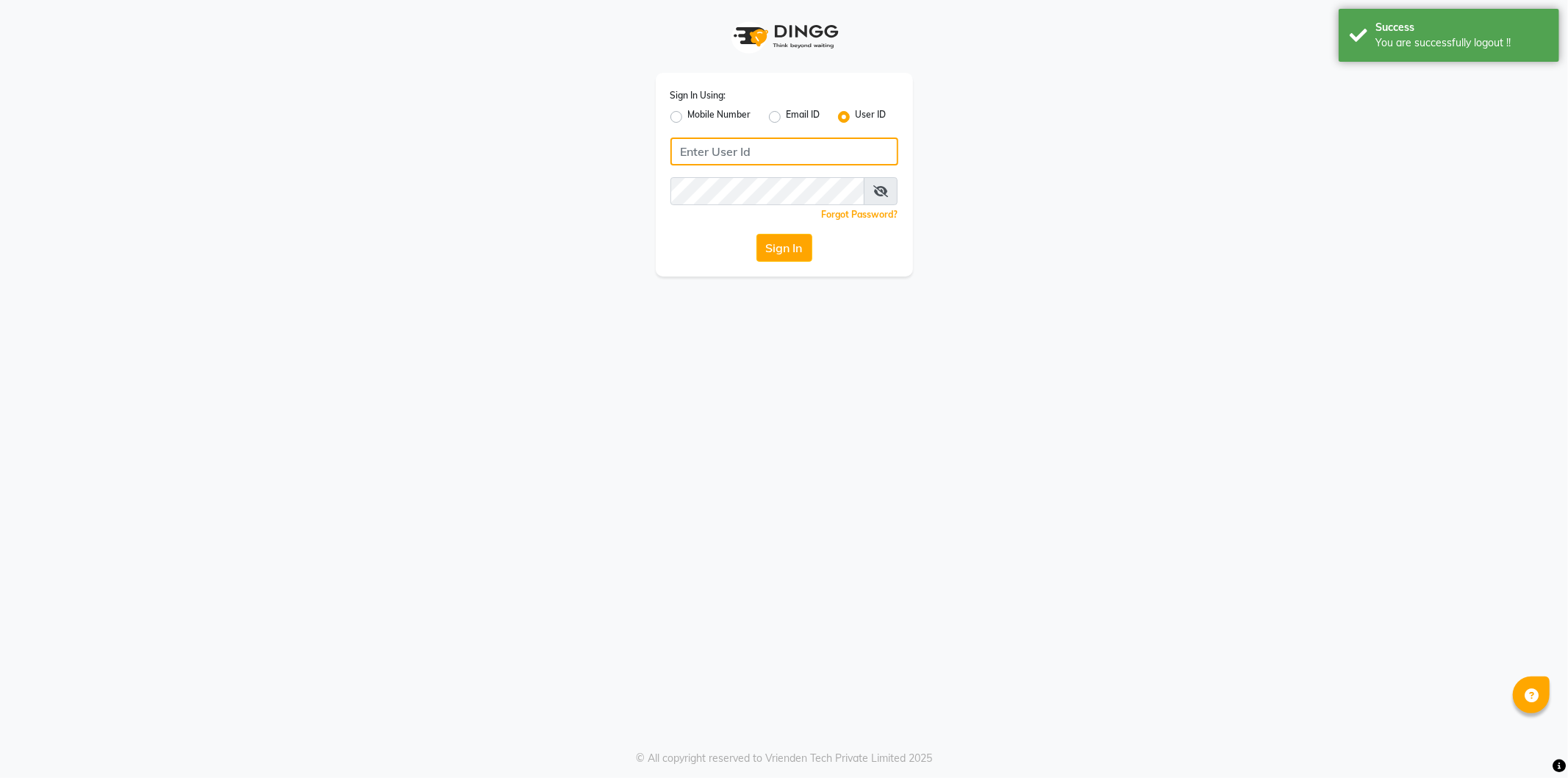
type input "8279543673"
click at [688, 112] on label "Mobile Number" at bounding box center [719, 116] width 63 height 18
click at [688, 112] on input "Mobile Number" at bounding box center [692, 112] width 9 height 9
radio input "true"
radio input "false"
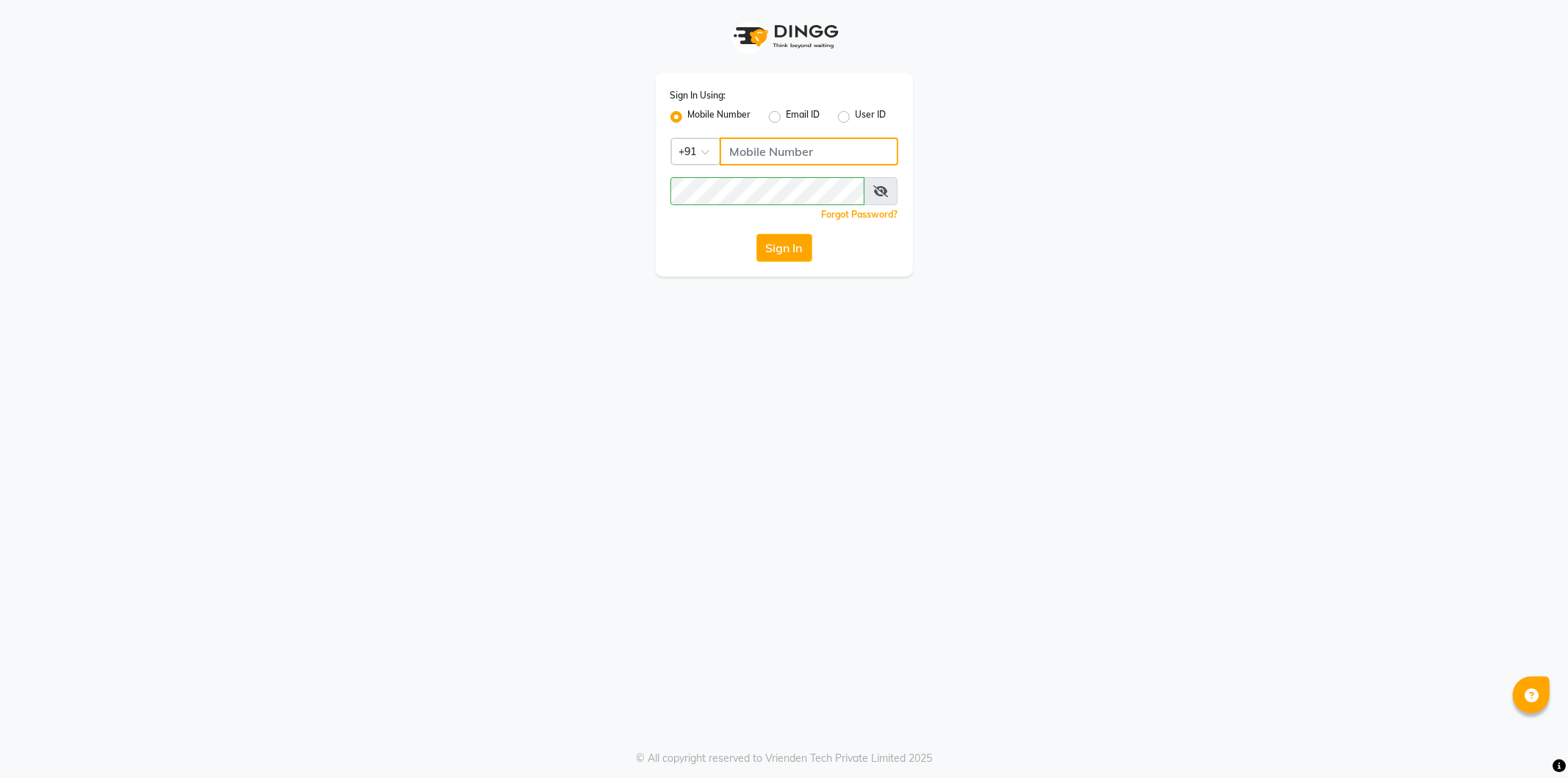
click at [772, 147] on input "Username" at bounding box center [810, 152] width 178 height 28
type input "7888059666"
click at [785, 246] on button "Sign In" at bounding box center [784, 248] width 56 height 28
